Goal: Task Accomplishment & Management: Manage account settings

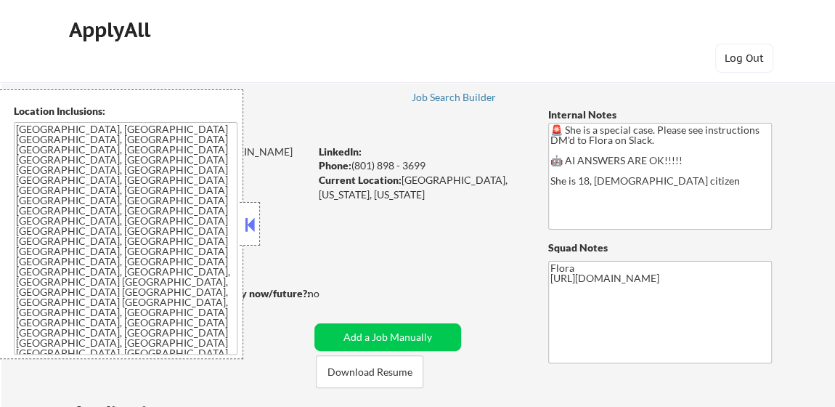
click at [246, 214] on button at bounding box center [250, 225] width 16 height 22
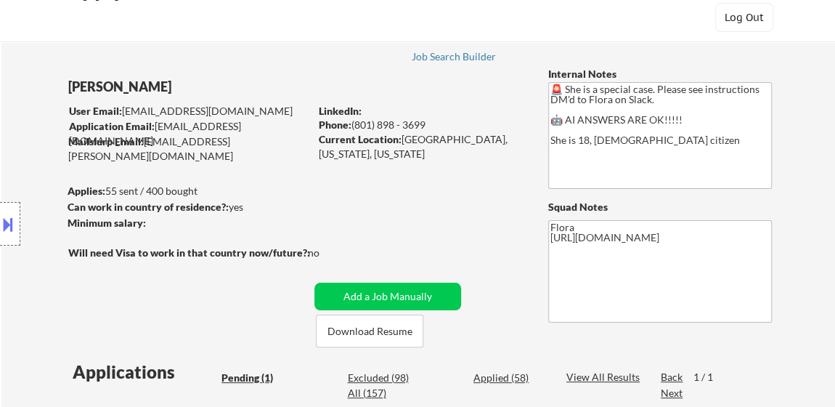
scroll to position [131, 0]
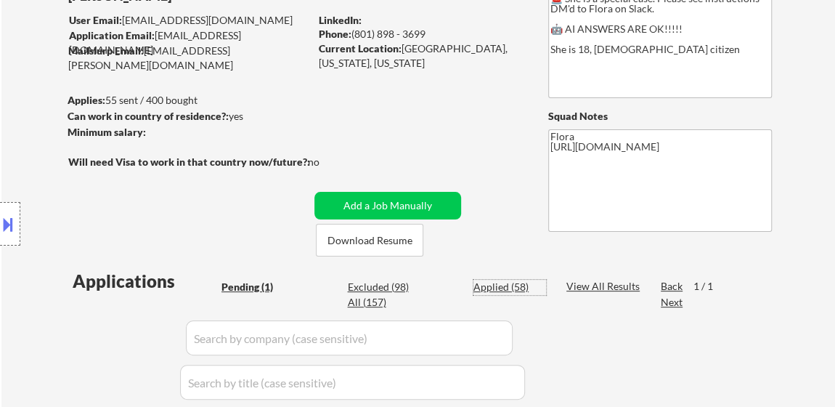
click at [497, 290] on div "Applied (58)" at bounding box center [510, 287] width 73 height 15
select select ""applied""
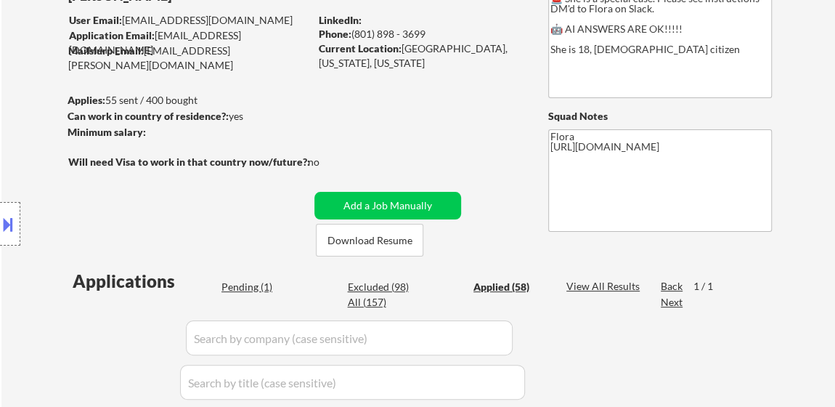
select select ""applied""
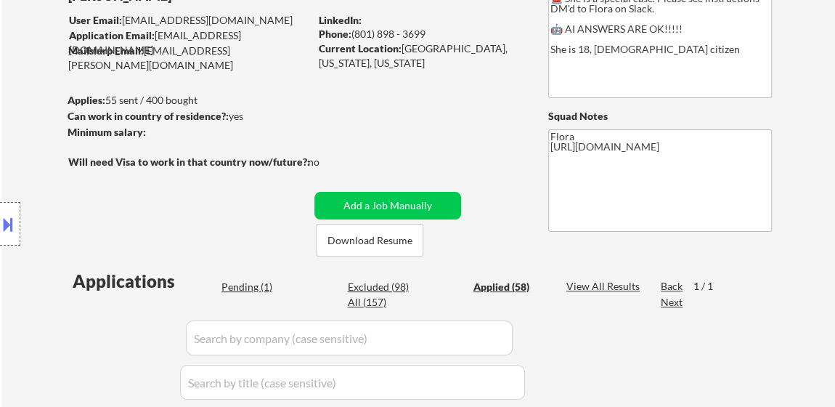
select select ""applied""
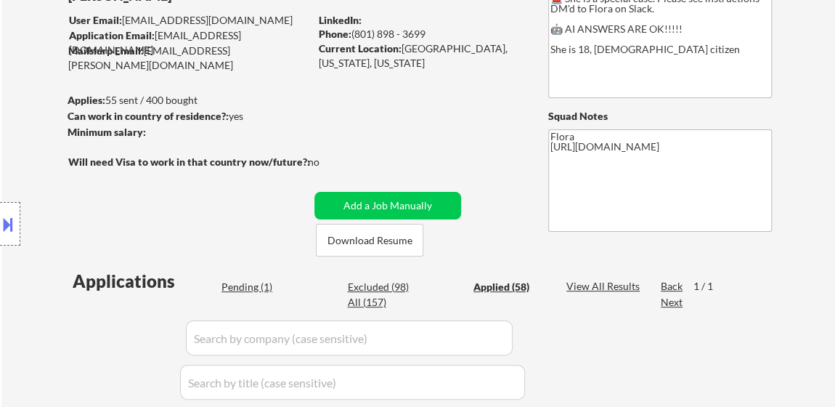
select select ""applied""
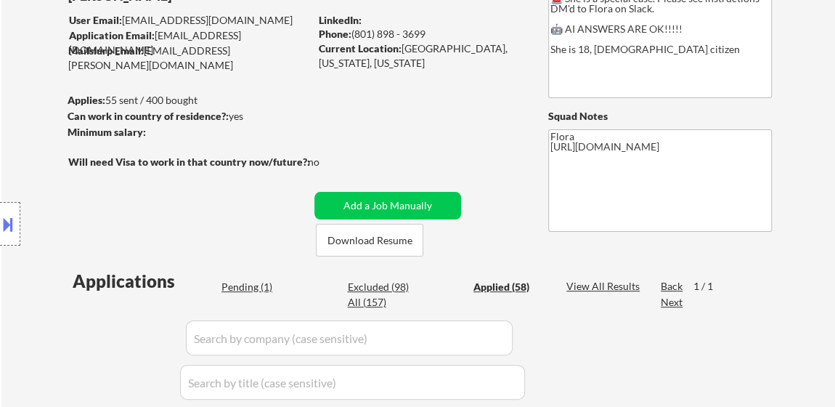
select select ""applied""
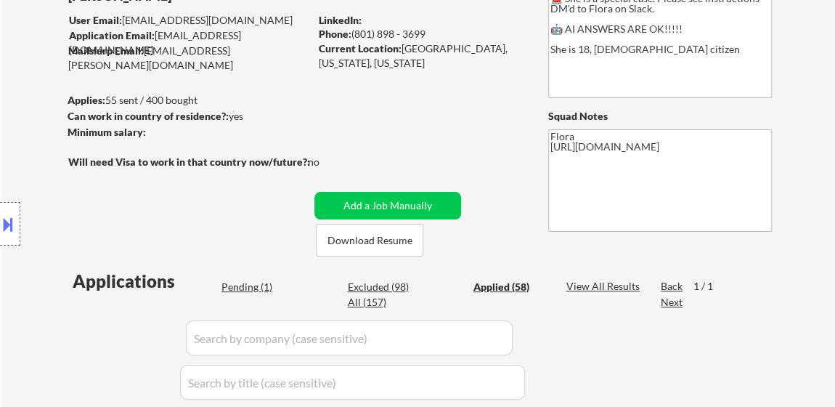
select select ""applied""
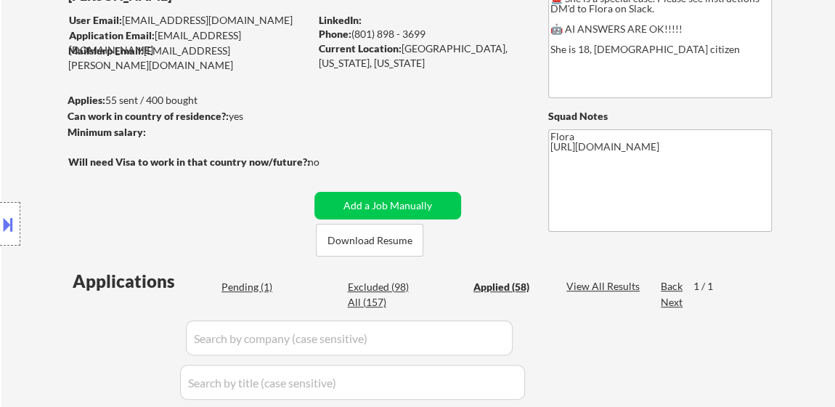
select select ""applied""
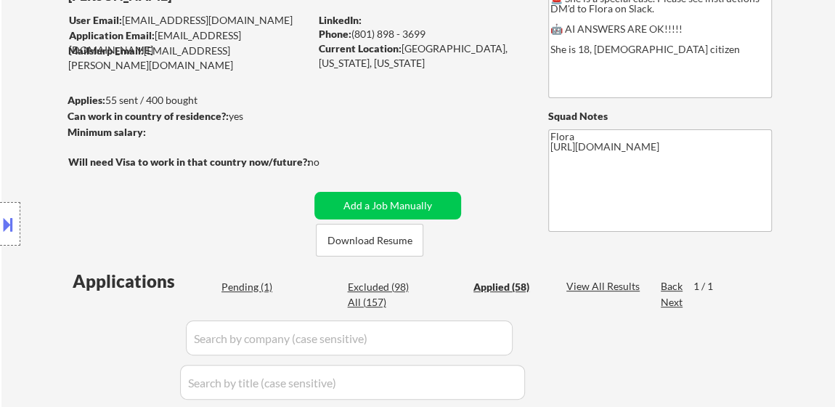
select select ""applied""
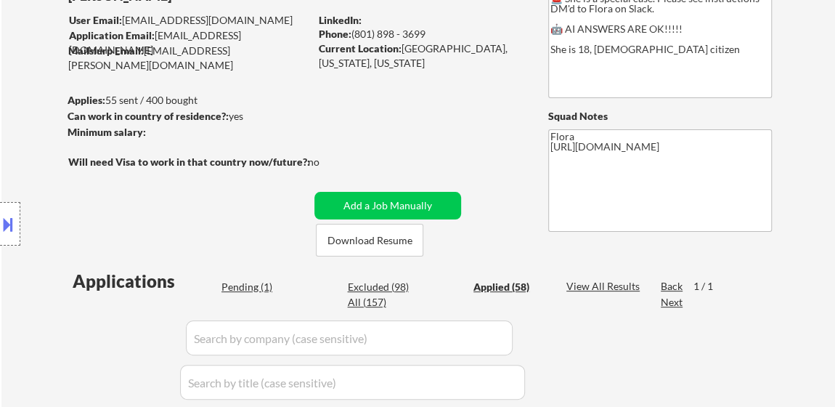
select select ""applied""
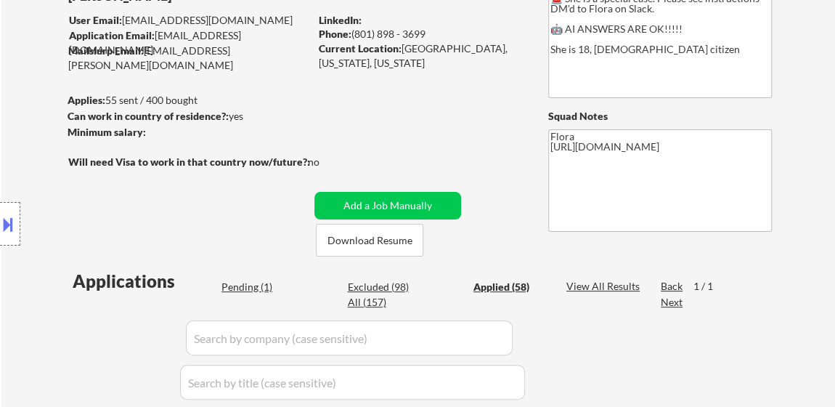
select select ""applied""
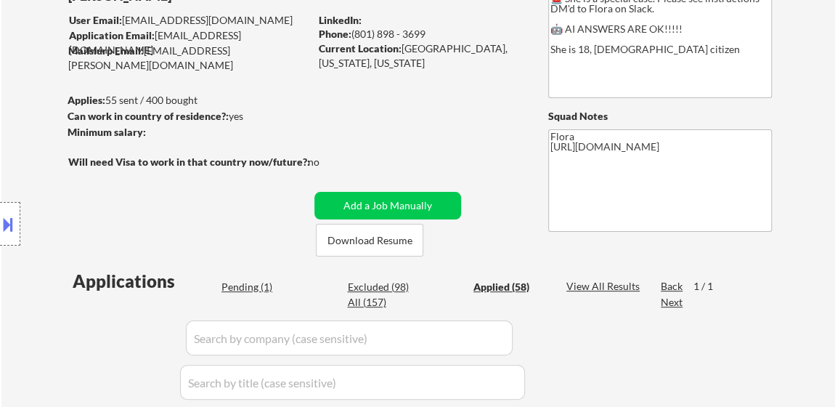
select select ""applied""
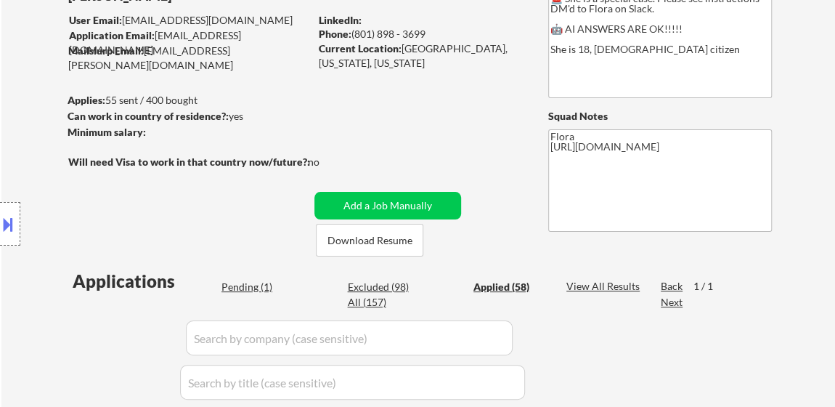
select select ""applied""
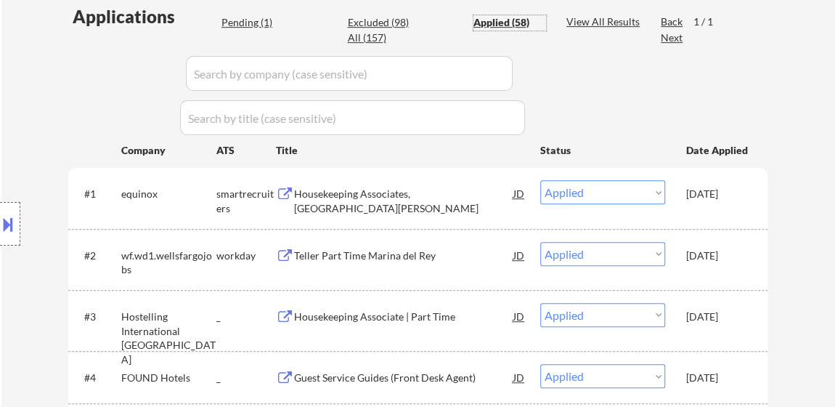
scroll to position [462, 0]
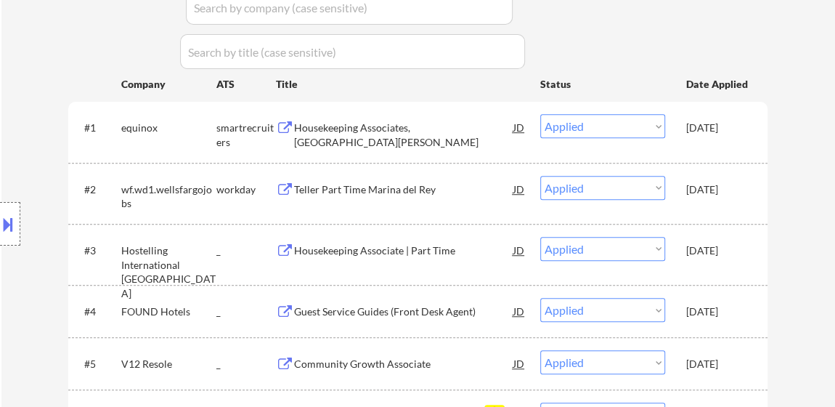
drag, startPoint x: 747, startPoint y: 82, endPoint x: 747, endPoint y: 252, distance: 170.0
copy div "#1 equinox smartrecruiters Housekeeping Associates, [GEOGRAPHIC_DATA][PERSON_NA…"
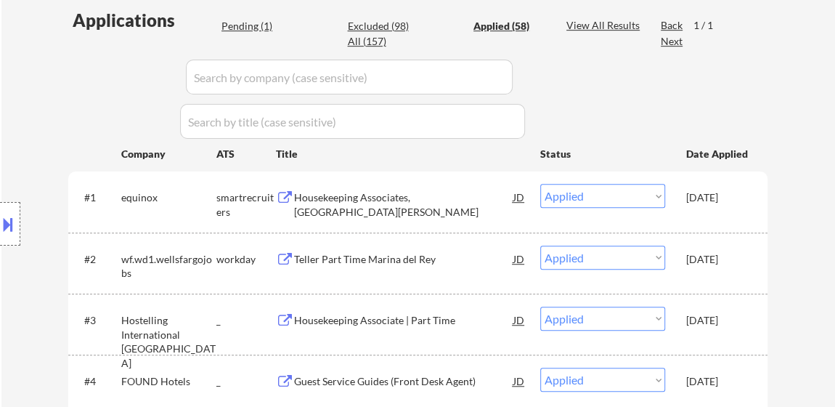
scroll to position [264, 0]
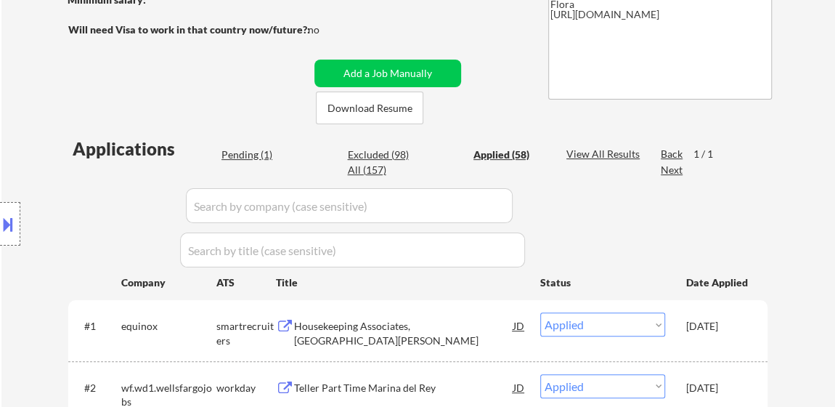
click at [232, 155] on div "Location Inclusions: [GEOGRAPHIC_DATA], [GEOGRAPHIC_DATA] [GEOGRAPHIC_DATA], [G…" at bounding box center [130, 224] width 260 height 270
click at [404, 108] on button "Download Resume" at bounding box center [370, 108] width 108 height 33
click at [248, 151] on div "Location Inclusions: [GEOGRAPHIC_DATA], [GEOGRAPHIC_DATA] [GEOGRAPHIC_DATA], [G…" at bounding box center [130, 224] width 260 height 270
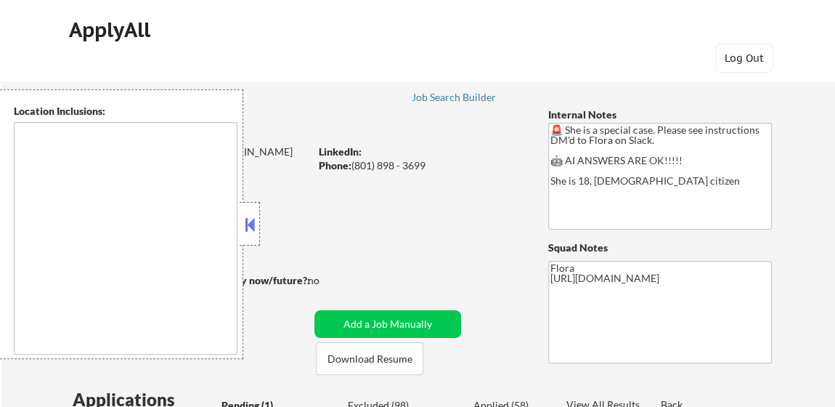
type textarea "[GEOGRAPHIC_DATA], [GEOGRAPHIC_DATA] [GEOGRAPHIC_DATA], [GEOGRAPHIC_DATA] [GEOG…"
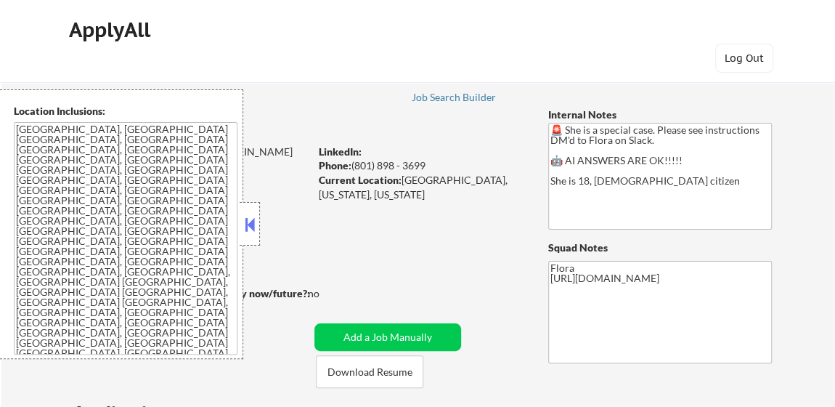
click at [254, 230] on button at bounding box center [250, 225] width 16 height 22
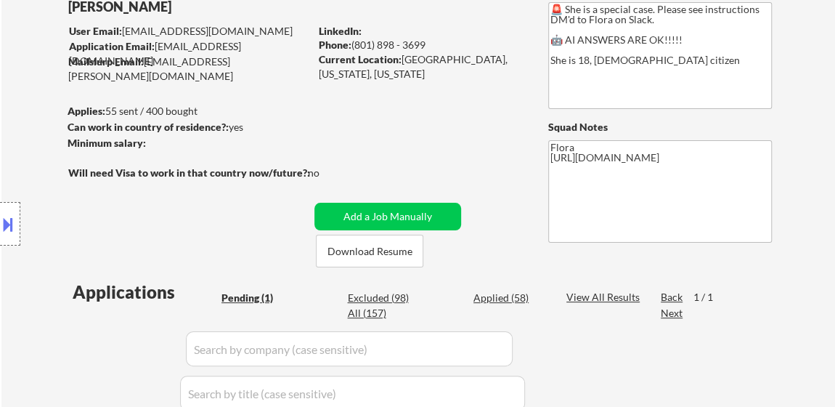
scroll to position [198, 0]
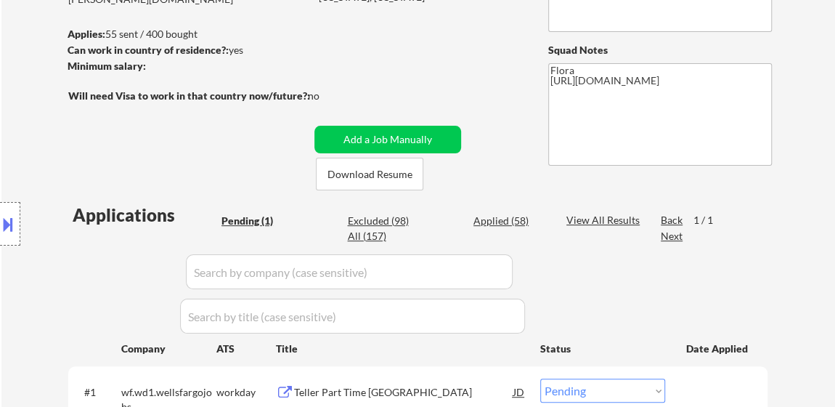
click at [256, 217] on div "Location Inclusions: Santa Monica, CA Venice, CA Marina del Rey, CA Pacific Pal…" at bounding box center [130, 224] width 260 height 270
click at [269, 219] on div "Pending (1)" at bounding box center [258, 221] width 73 height 15
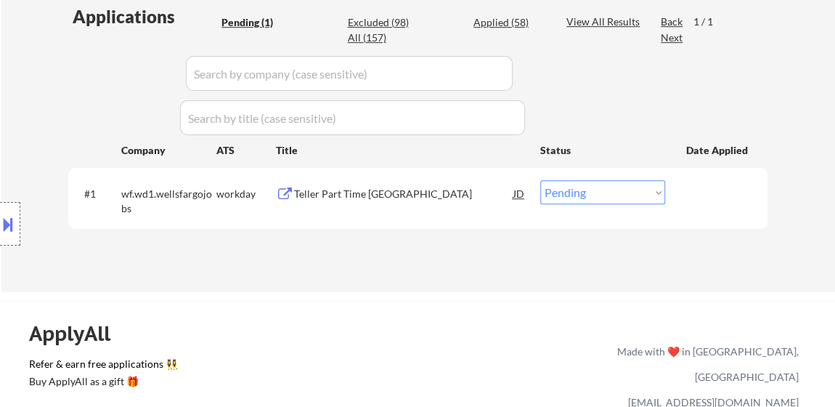
scroll to position [330, 0]
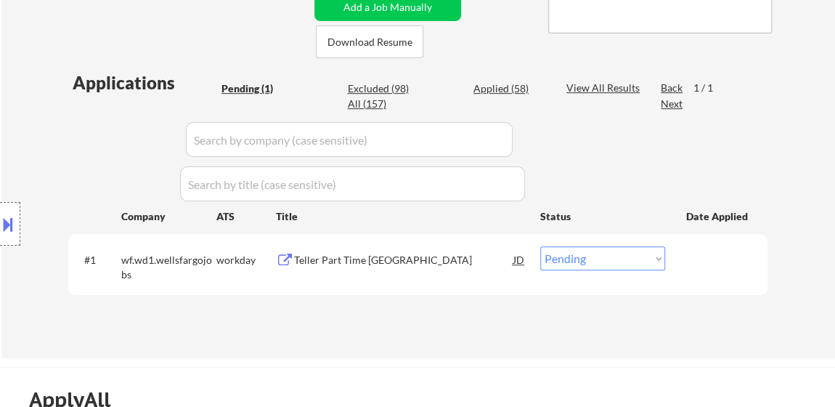
drag, startPoint x: 503, startPoint y: 81, endPoint x: 540, endPoint y: 86, distance: 37.4
click at [505, 81] on div "Applied (58)" at bounding box center [510, 88] width 73 height 15
select select ""applied""
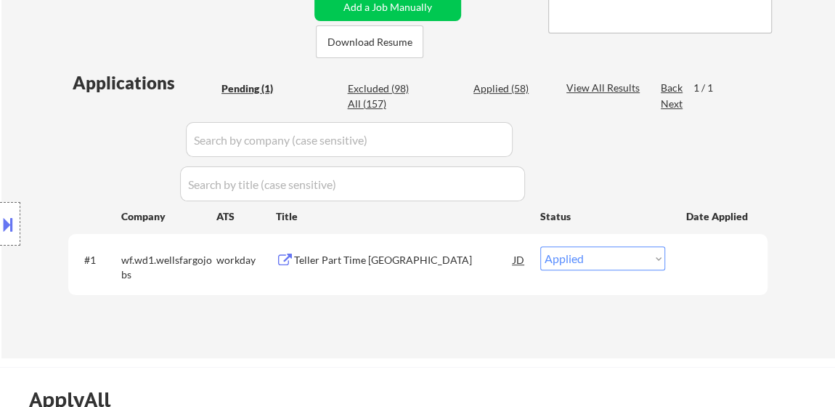
select select ""applied""
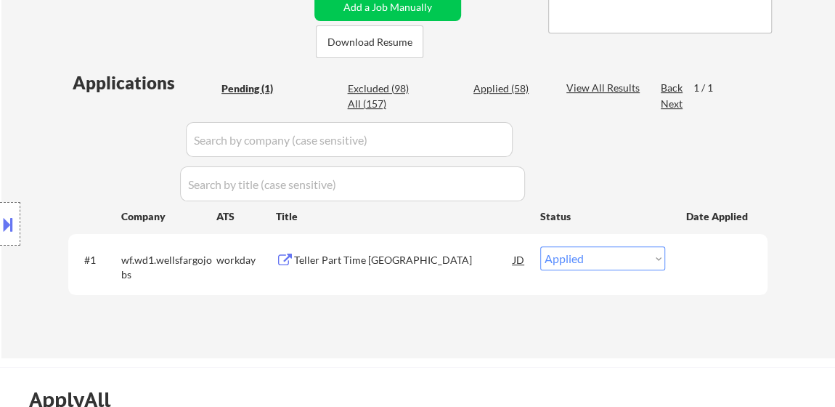
select select ""applied""
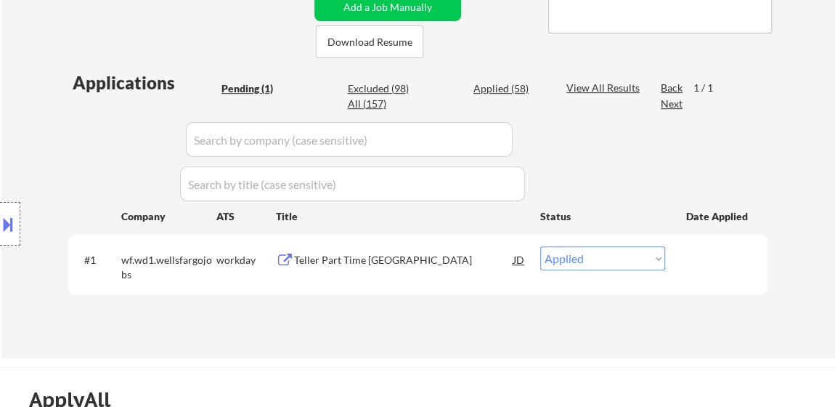
select select ""applied""
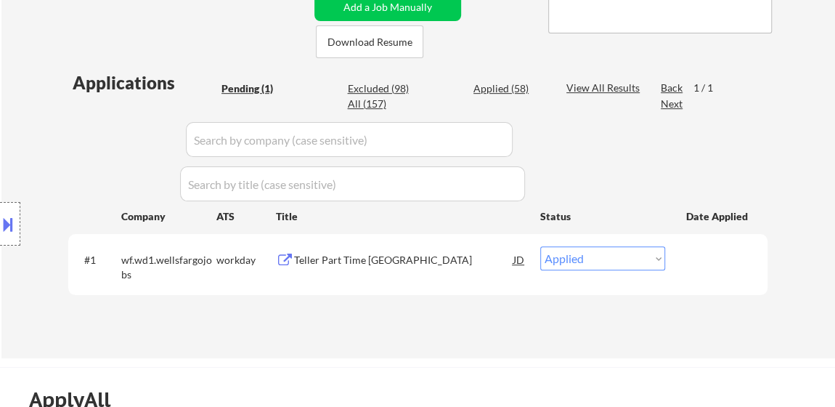
select select ""applied""
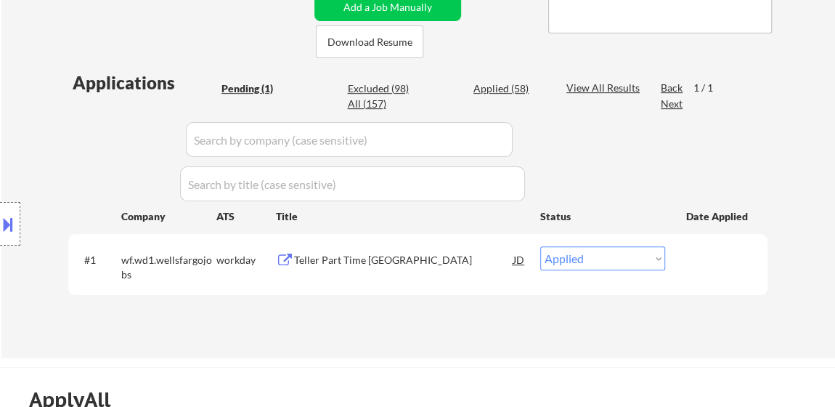
select select ""applied""
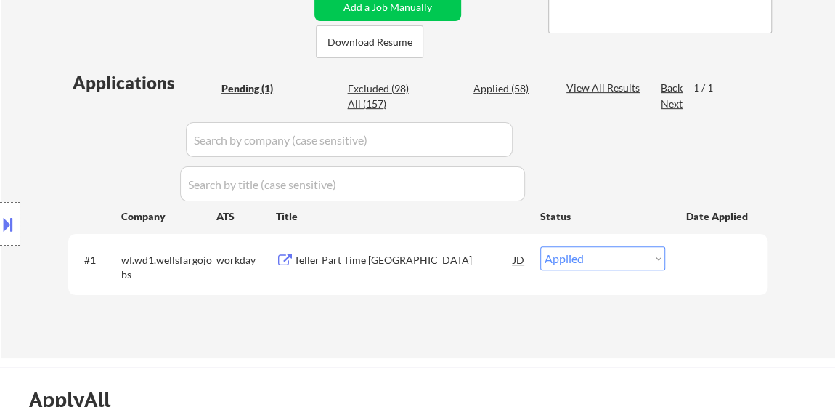
select select ""applied""
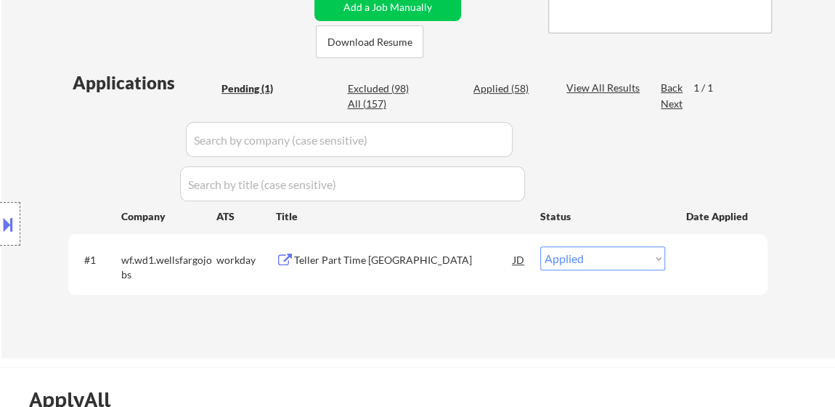
select select ""applied""
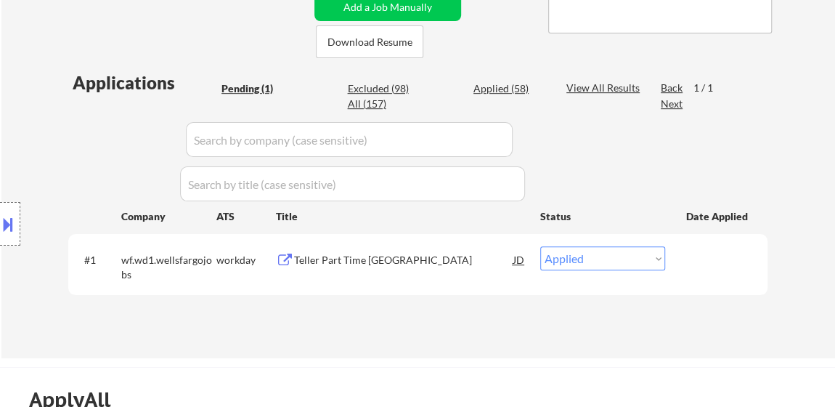
select select ""applied""
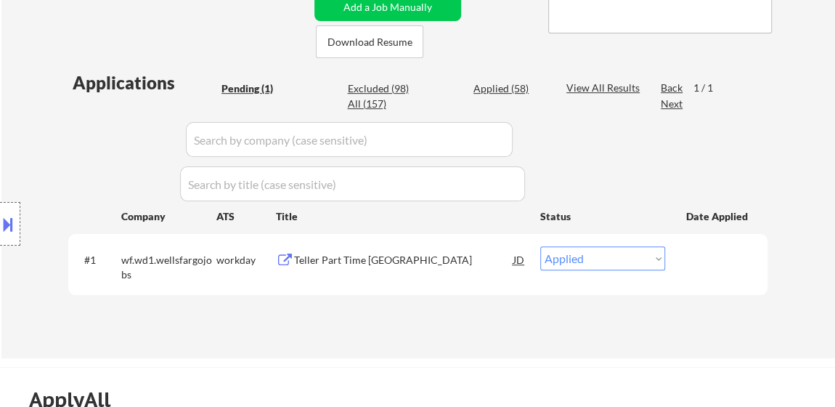
select select ""applied""
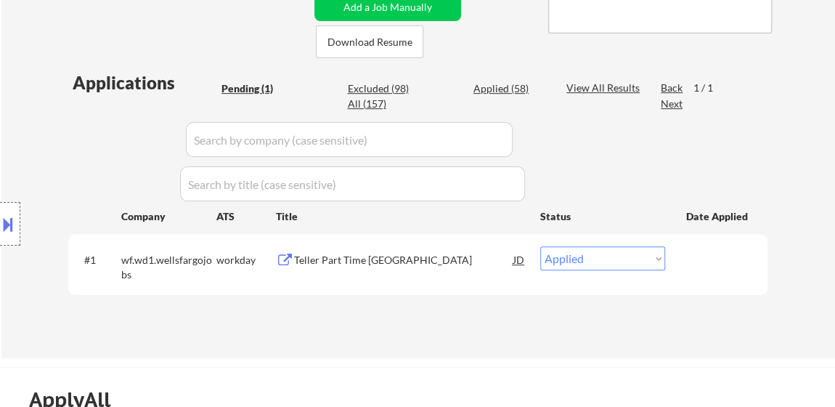
select select ""applied""
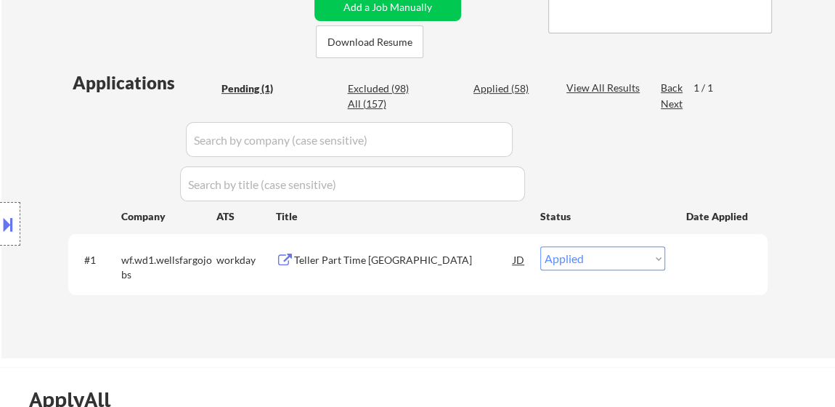
select select ""applied""
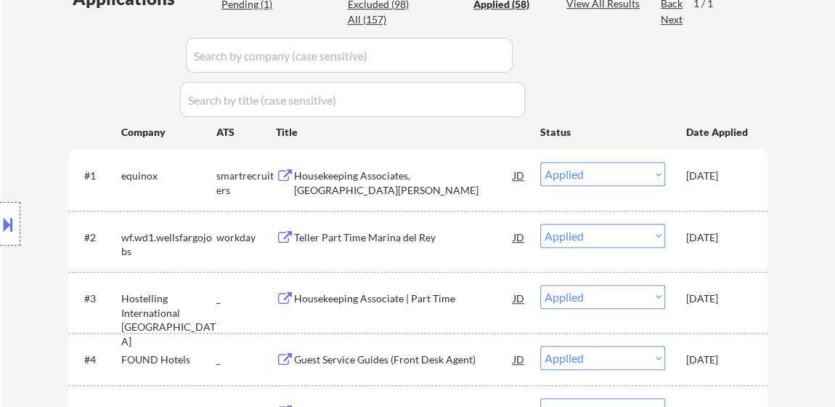
scroll to position [396, 0]
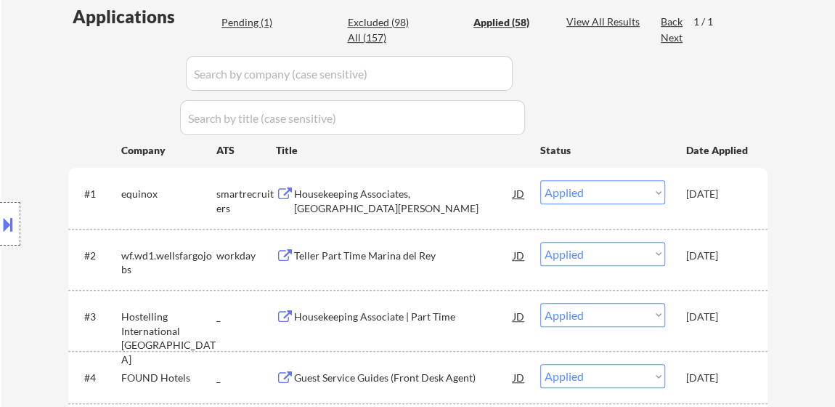
click at [252, 23] on div "Pending (1)" at bounding box center [258, 22] width 73 height 15
select select ""pending""
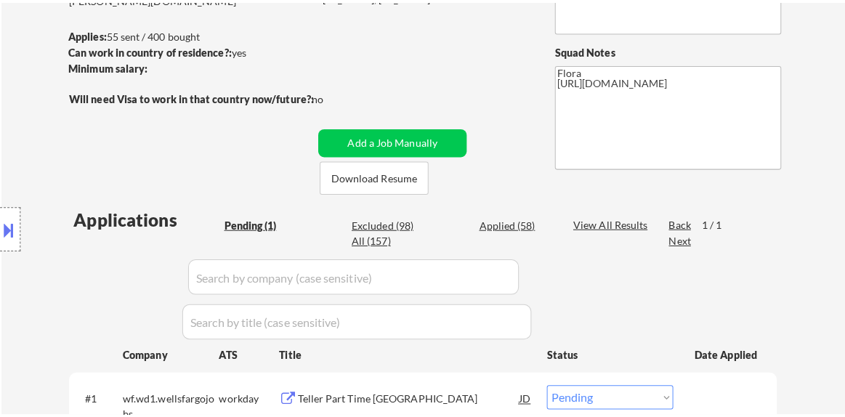
scroll to position [198, 0]
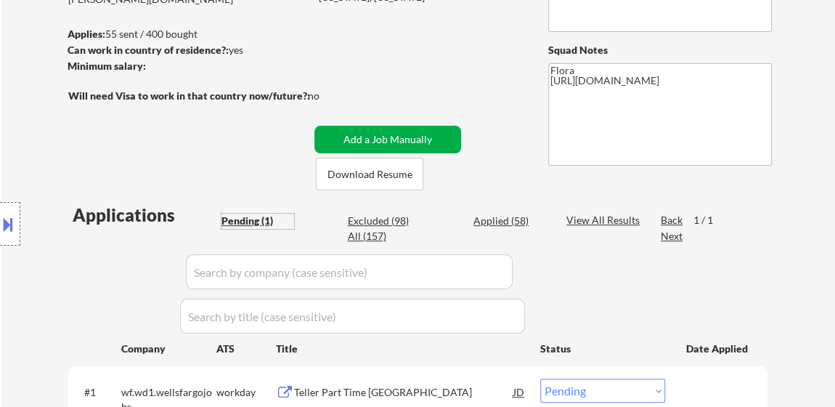
click at [403, 137] on button "Add a Job Manually" at bounding box center [388, 140] width 147 height 28
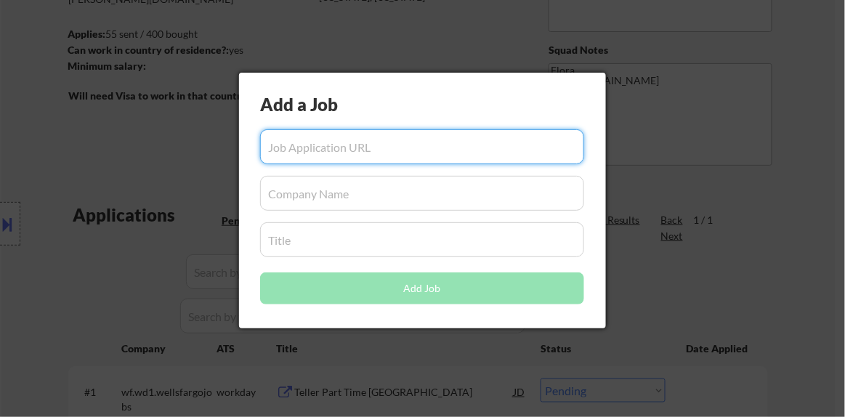
paste input "https://www.simplyhired.com/job/U0bVlthY9A62K_p45It7PJJa03KjO3CEh_iI6mSLLlEVFi1…"
type input "https://www.simplyhired.com/job/U0bVlthY9A62K_p45It7PJJa03KjO3CEh_iI6mSLLlEVFi1…"
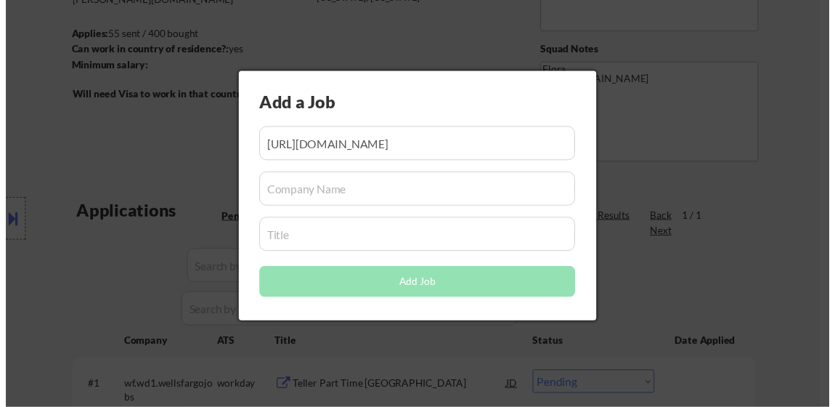
scroll to position [0, 0]
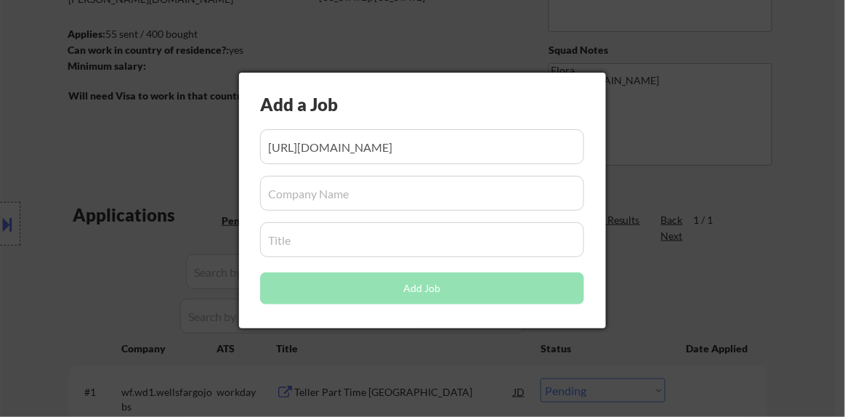
click at [362, 213] on div "Add a Job Add Job" at bounding box center [422, 201] width 367 height 256
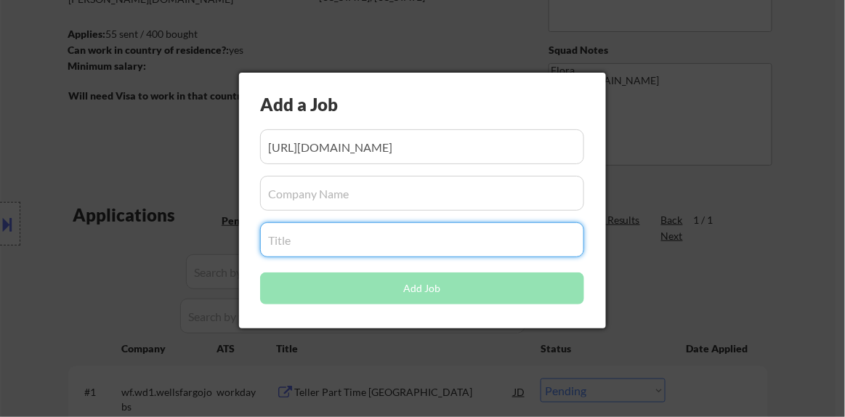
click at [362, 193] on input "input" at bounding box center [422, 193] width 324 height 35
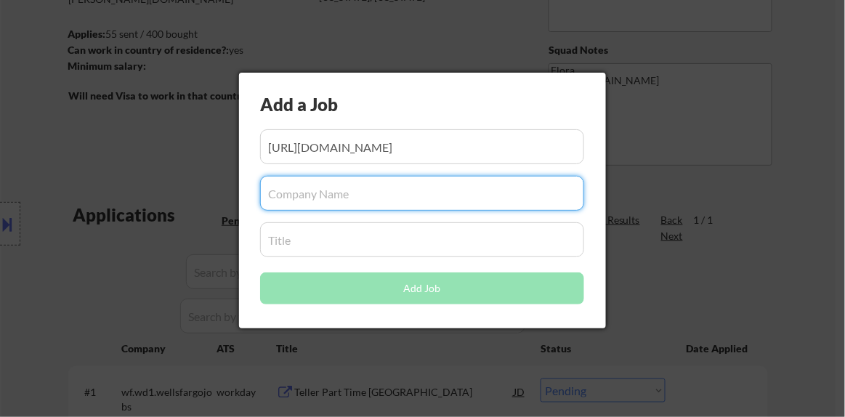
paste input "WISE & Healthy Aging"
type input "WISE & Healthy Aging"
click at [341, 232] on input "input" at bounding box center [422, 239] width 324 height 35
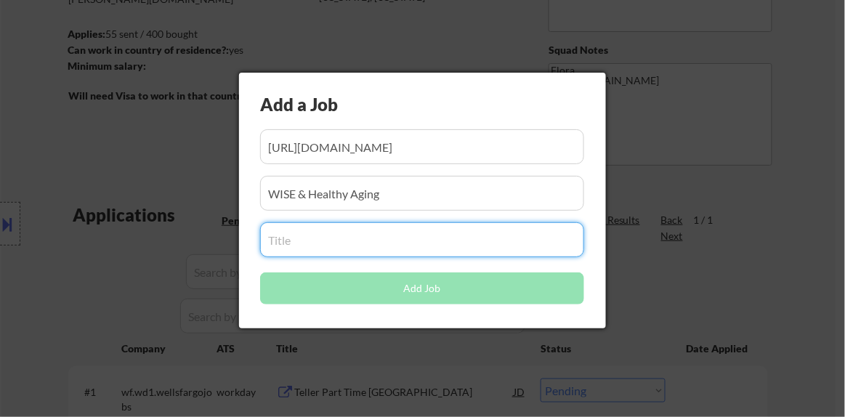
click at [353, 261] on div "Add a Job Add Job" at bounding box center [422, 201] width 367 height 256
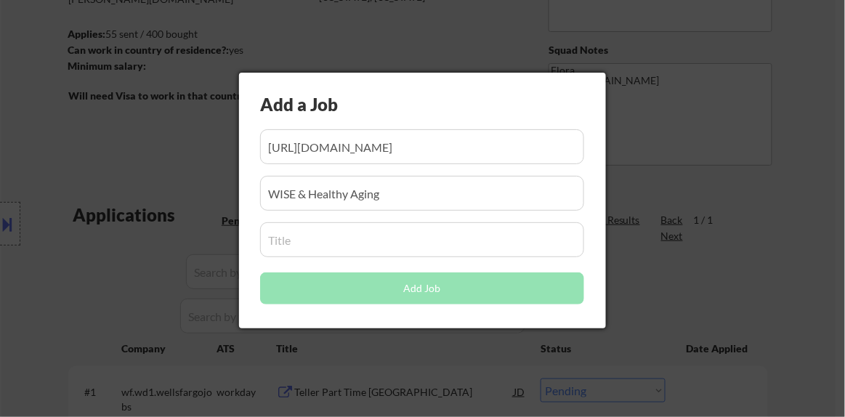
click at [342, 243] on input "input" at bounding box center [422, 239] width 324 height 35
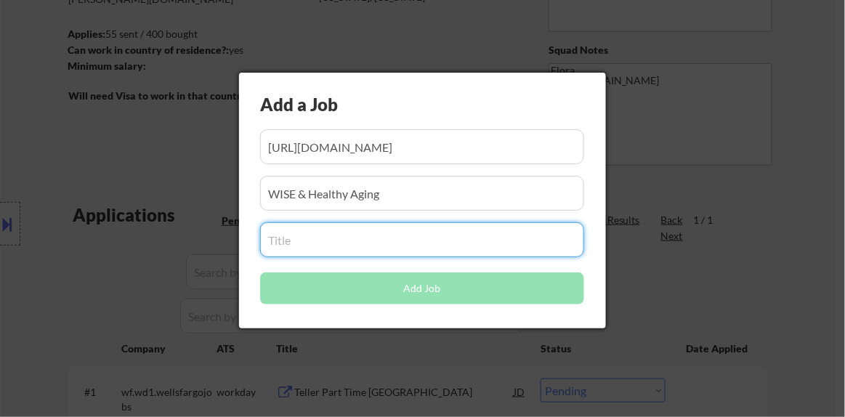
paste input "Member Services Coordinator - Part-Time"
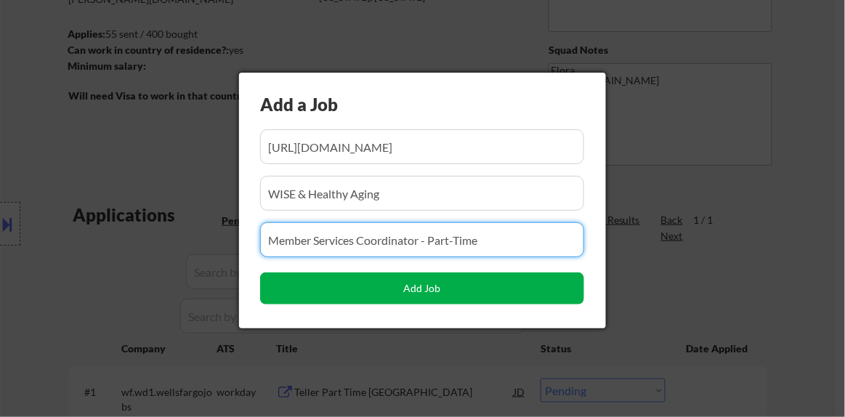
type input "Member Services Coordinator - Part-Time"
click at [437, 285] on button "Add Job" at bounding box center [422, 288] width 324 height 32
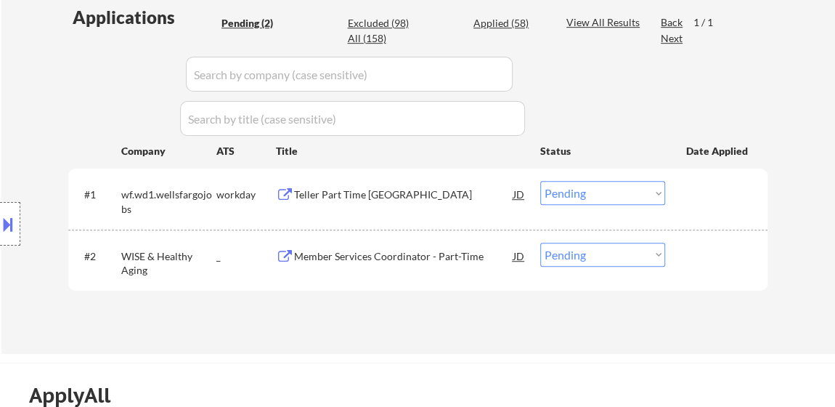
scroll to position [396, 0]
click at [580, 262] on select "Choose an option... Pending Applied Excluded (Questions) Excluded (Expired) Exc…" at bounding box center [602, 254] width 125 height 24
select select ""applied""
click at [540, 242] on select "Choose an option... Pending Applied Excluded (Questions) Excluded (Expired) Exc…" at bounding box center [602, 254] width 125 height 24
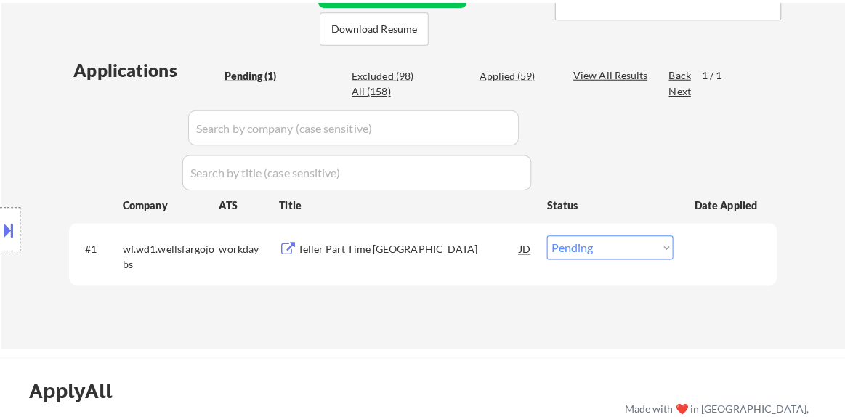
scroll to position [198, 0]
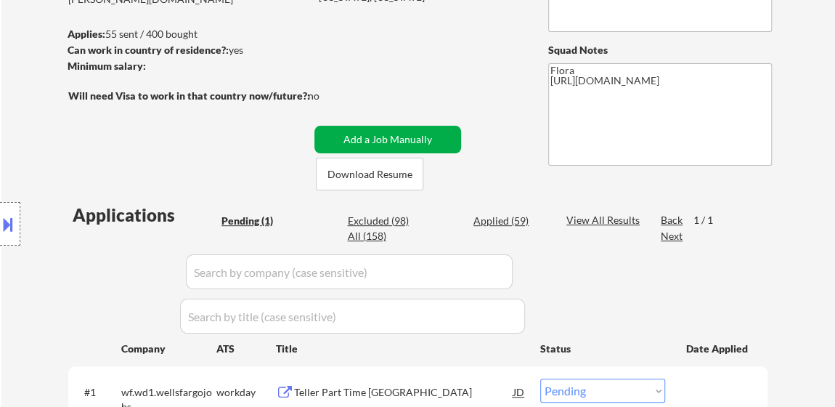
click at [381, 137] on button "Add a Job Manually" at bounding box center [388, 140] width 147 height 28
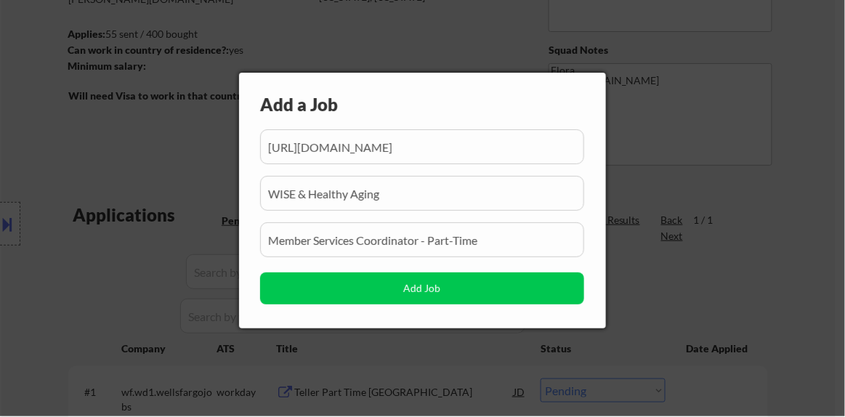
scroll to position [0, 193]
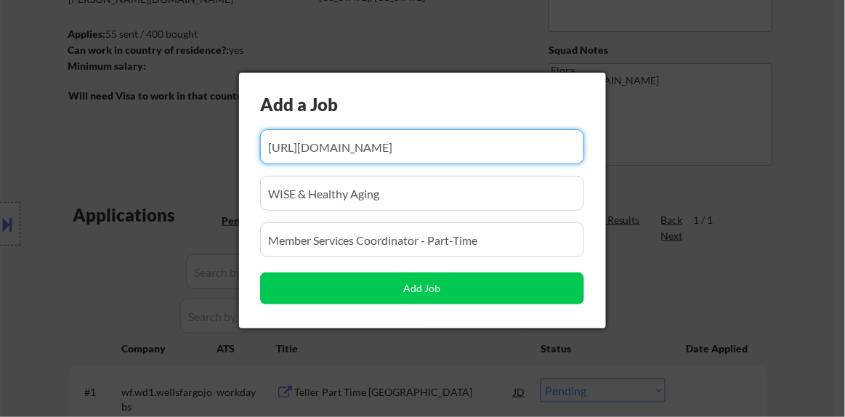
click at [366, 149] on input "input" at bounding box center [422, 146] width 324 height 35
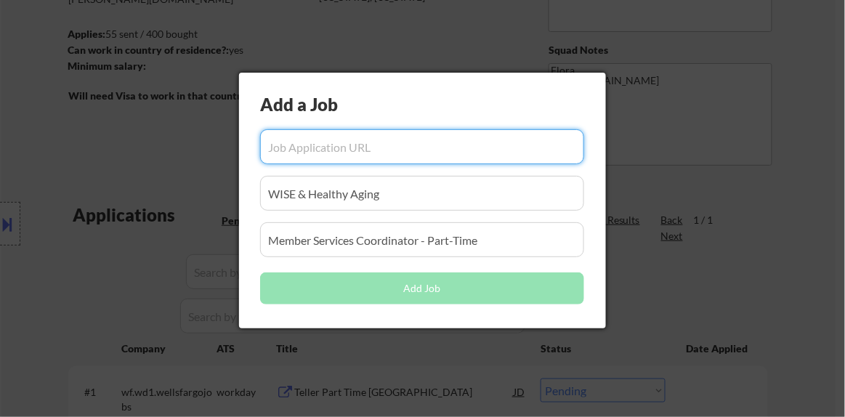
scroll to position [0, 0]
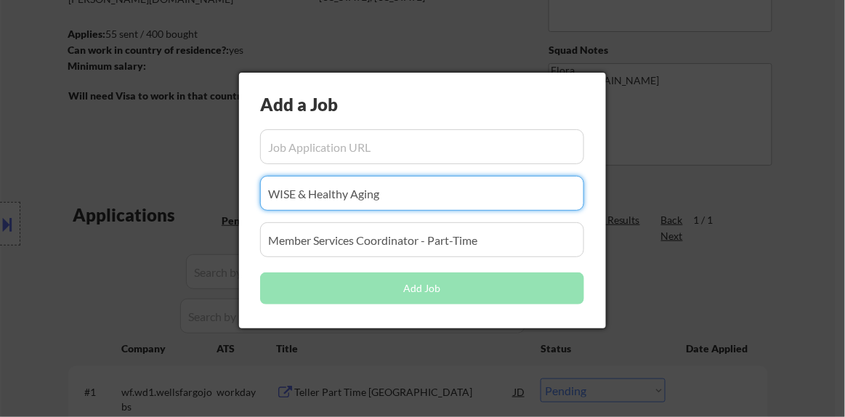
click at [397, 199] on input "input" at bounding box center [422, 193] width 324 height 35
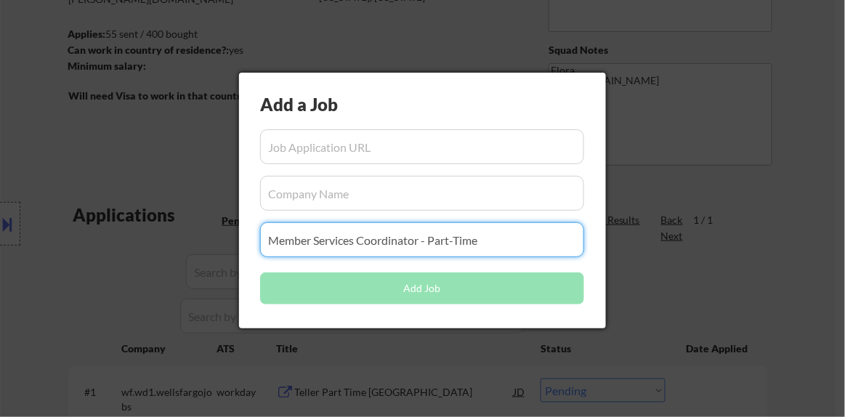
click at [380, 238] on input "input" at bounding box center [422, 239] width 324 height 35
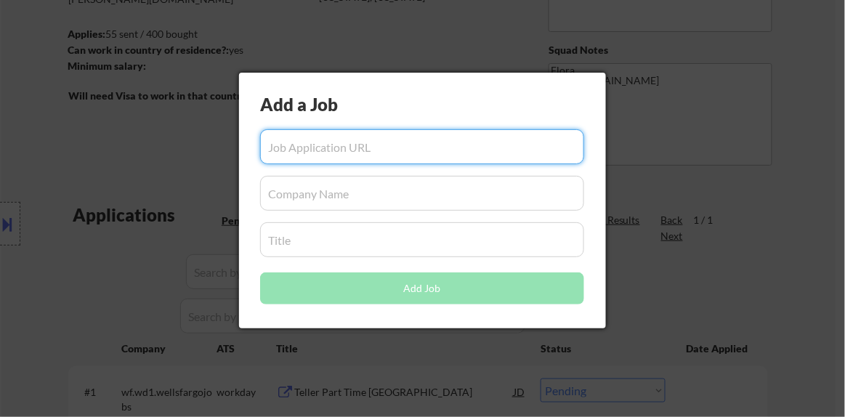
click at [394, 145] on input "input" at bounding box center [422, 146] width 324 height 35
paste input "https://www.simplyhired.com/job/Xty_bAj0Az2b5zcSebIU-QCq5EkxGJgAAyHYmwGPJw2nPIa…"
type input "https://www.simplyhired.com/job/Xty_bAj0Az2b5zcSebIU-QCq5EkxGJgAAyHYmwGPJw2nPIa…"
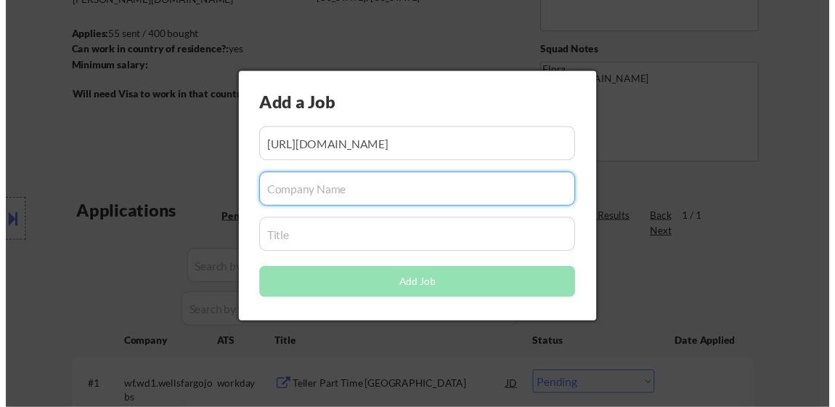
scroll to position [0, 0]
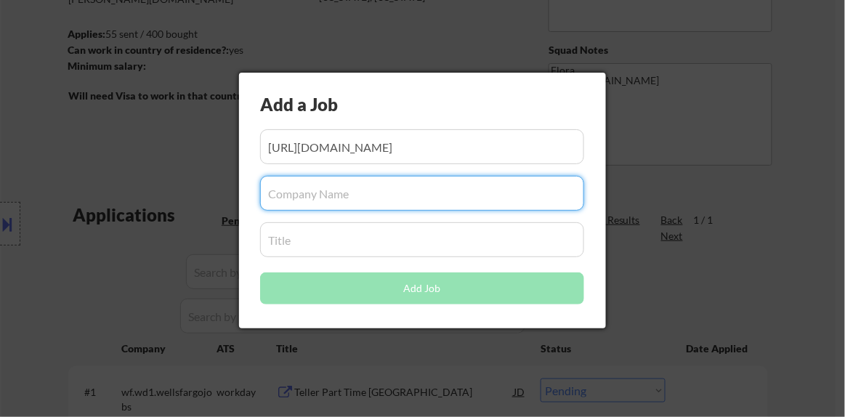
click at [343, 208] on input "input" at bounding box center [422, 193] width 324 height 35
paste input "Big 5 Sporting Goods"
type input "Big 5 Sporting Goods"
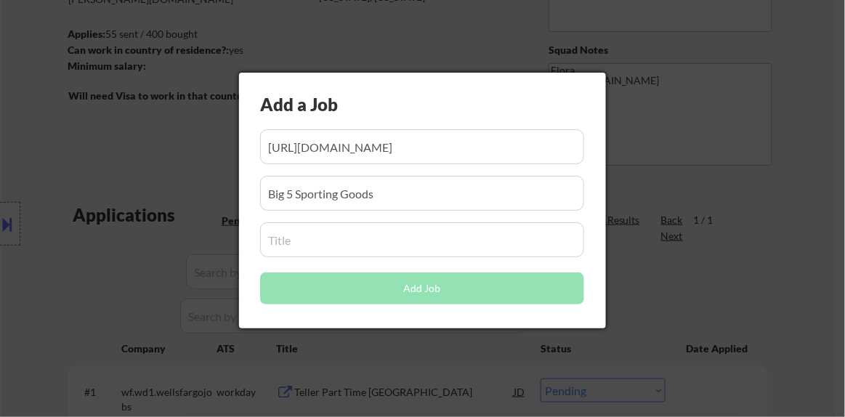
click at [348, 246] on input "input" at bounding box center [422, 239] width 324 height 35
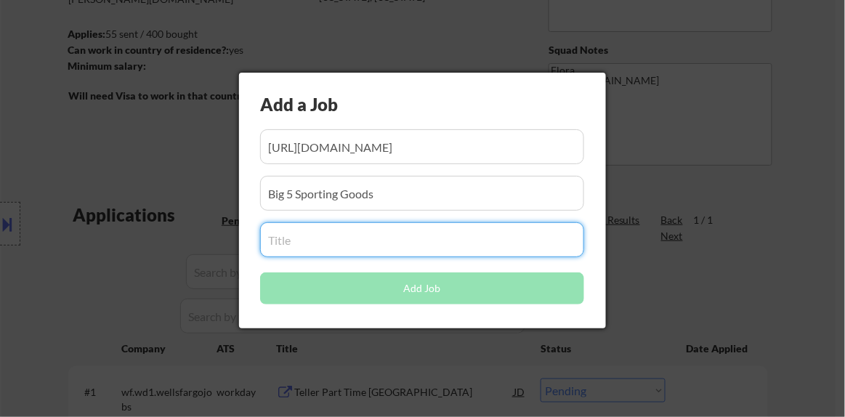
paste input "Retail Cashier Associate - Part-time"
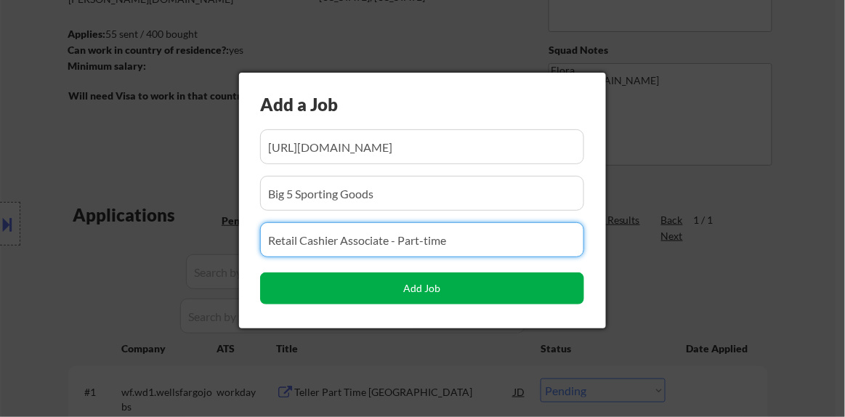
type input "Retail Cashier Associate - Part-time"
click at [397, 291] on button "Add Job" at bounding box center [422, 288] width 324 height 32
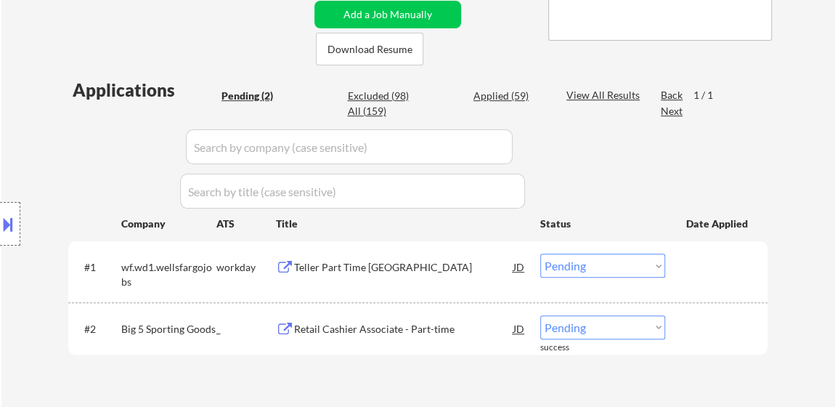
scroll to position [330, 0]
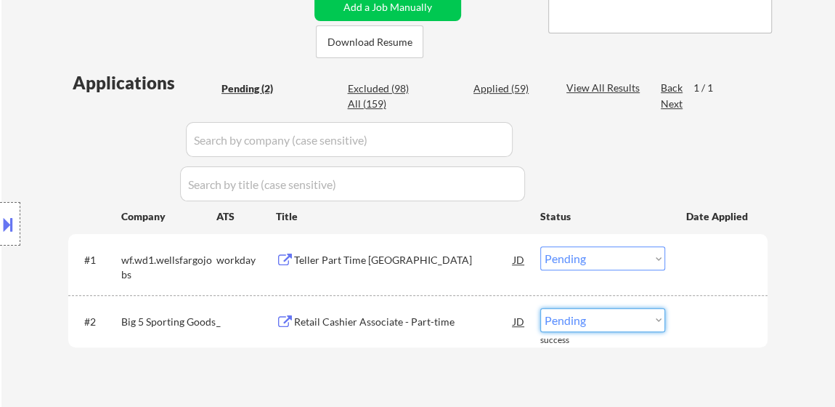
click at [571, 320] on select "Choose an option... Pending Applied Excluded (Questions) Excluded (Expired) Exc…" at bounding box center [602, 320] width 125 height 24
select select ""applied""
click at [540, 308] on select "Choose an option... Pending Applied Excluded (Questions) Excluded (Expired) Exc…" at bounding box center [602, 320] width 125 height 24
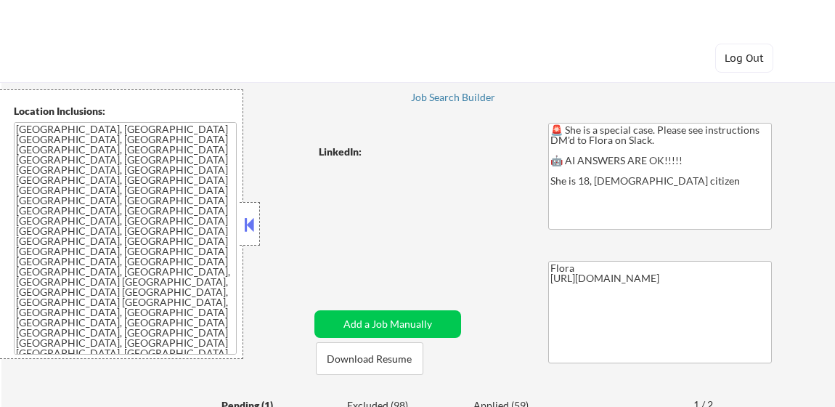
select select ""pending""
select select ""applied""
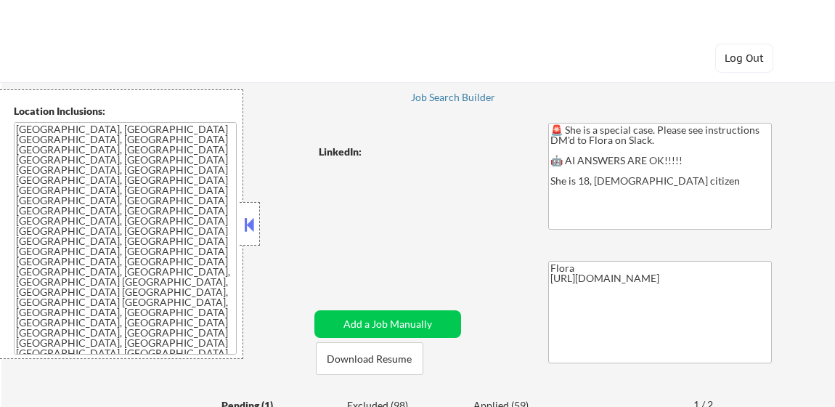
select select ""applied""
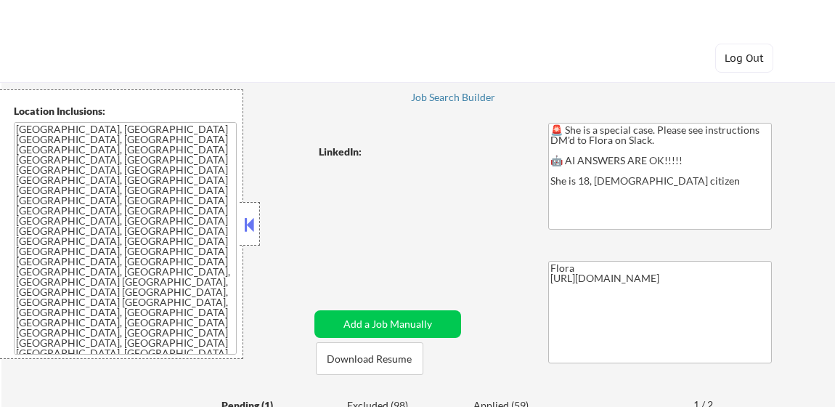
select select ""applied""
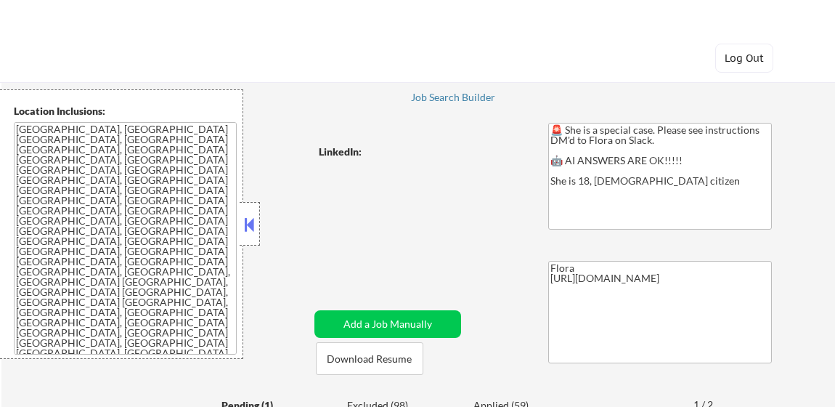
select select ""applied""
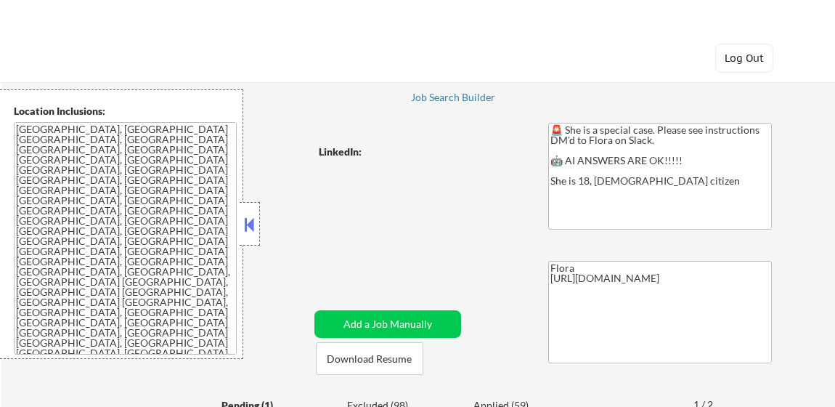
select select ""applied""
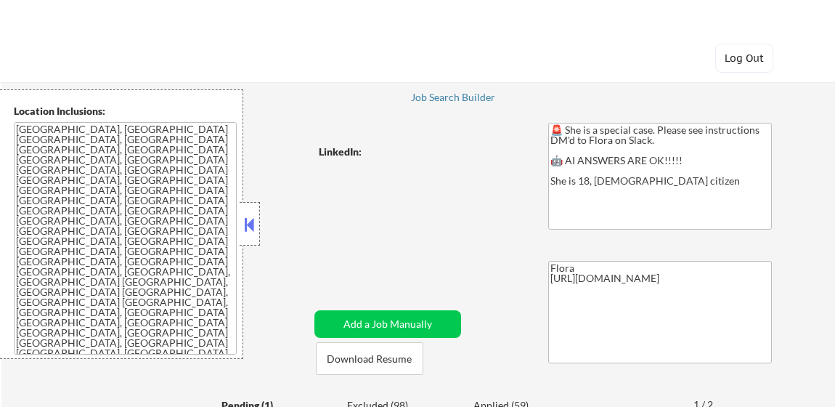
select select ""applied""
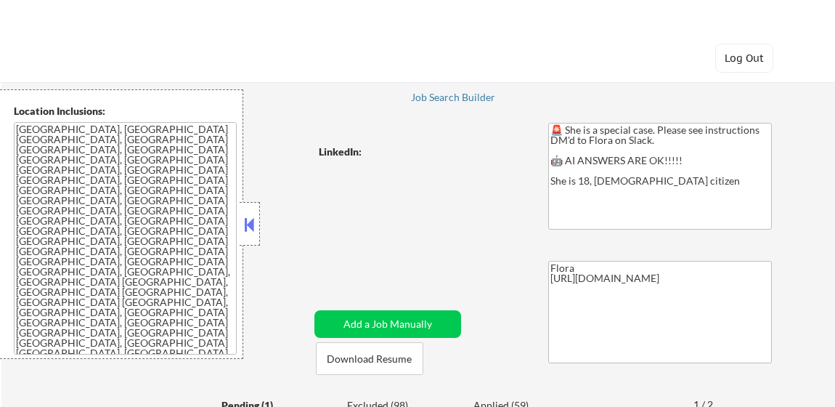
select select ""applied""
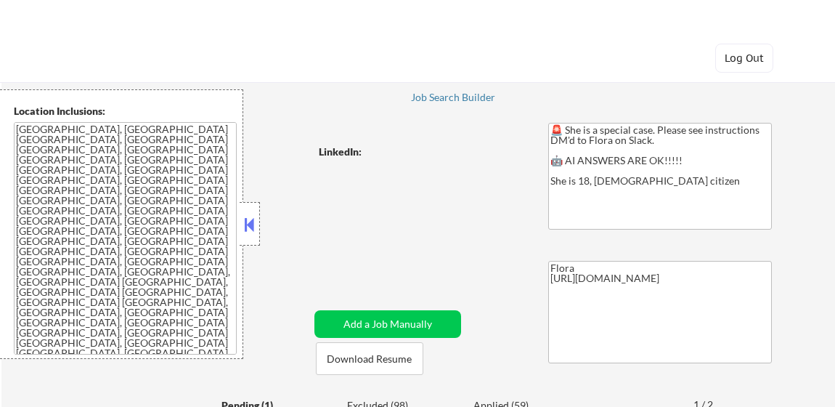
select select ""applied""
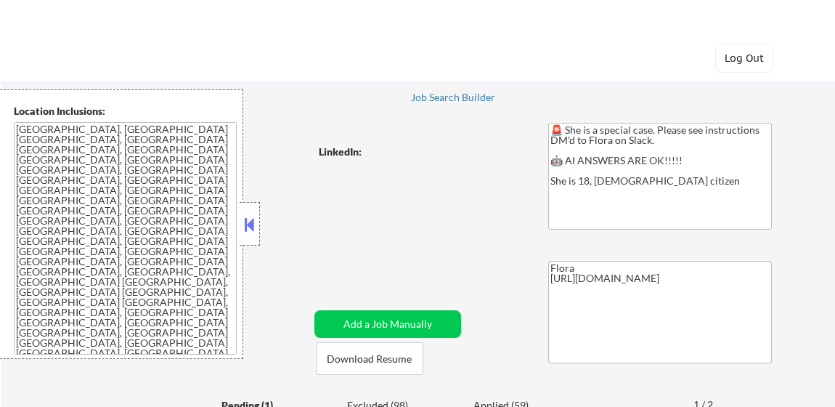
select select ""applied""
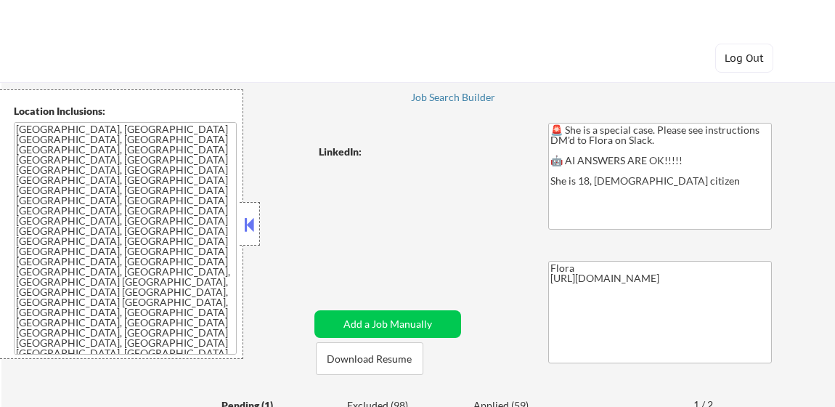
select select ""applied""
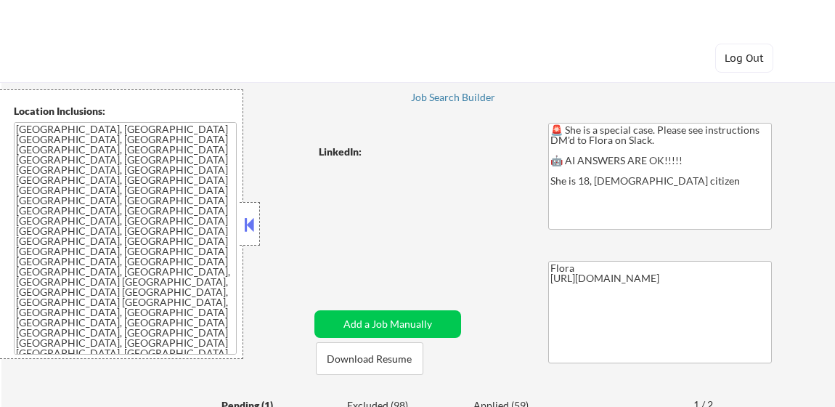
select select ""applied""
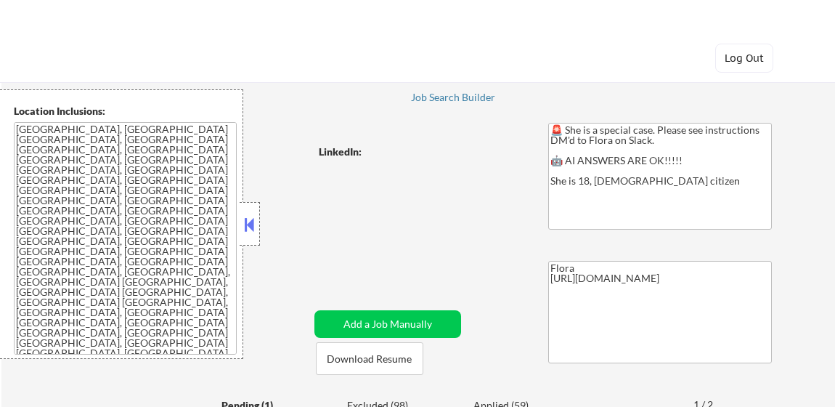
select select ""applied""
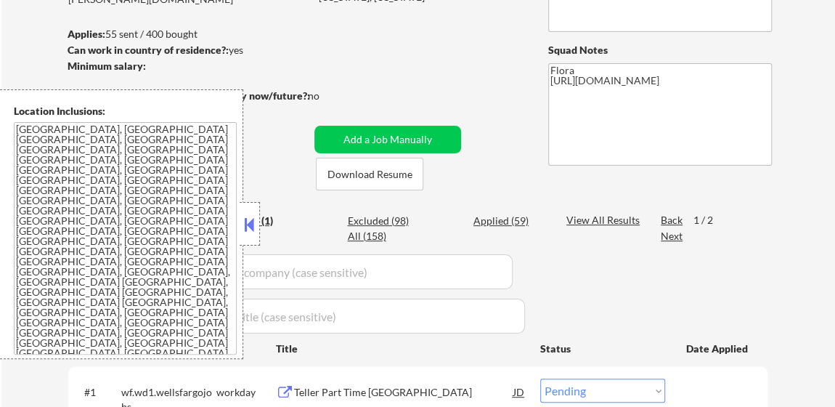
scroll to position [198, 0]
click at [511, 222] on div "Applied (59)" at bounding box center [510, 221] width 73 height 15
select select ""applied""
click at [252, 224] on button at bounding box center [250, 225] width 16 height 22
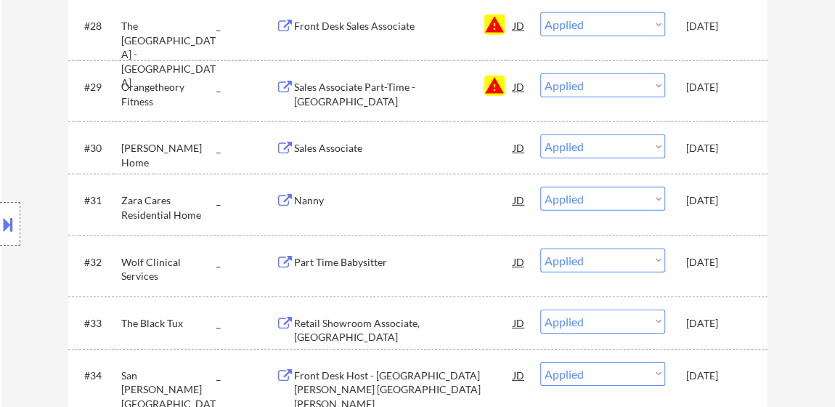
scroll to position [2179, 0]
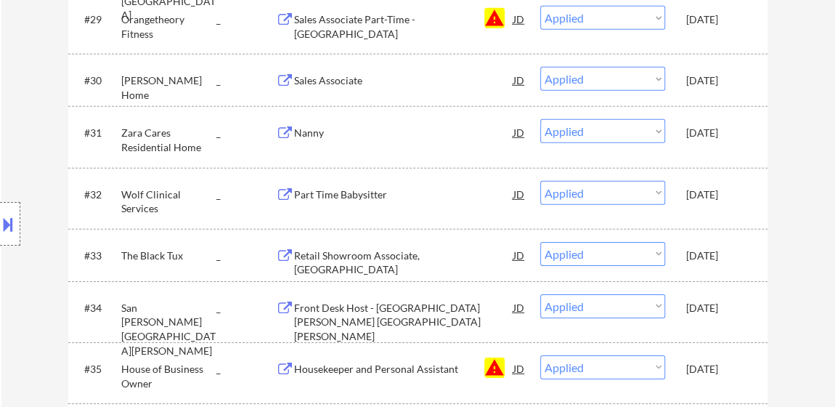
select select ""applied""
